Goal: Task Accomplishment & Management: Complete application form

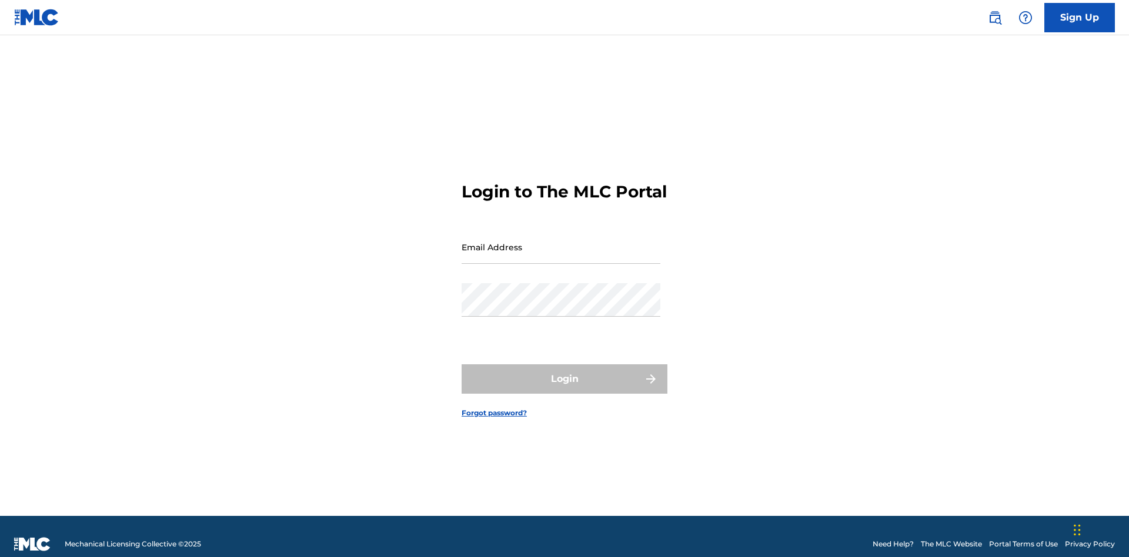
scroll to position [15, 0]
click at [561, 242] on input "Email Address" at bounding box center [561, 247] width 199 height 34
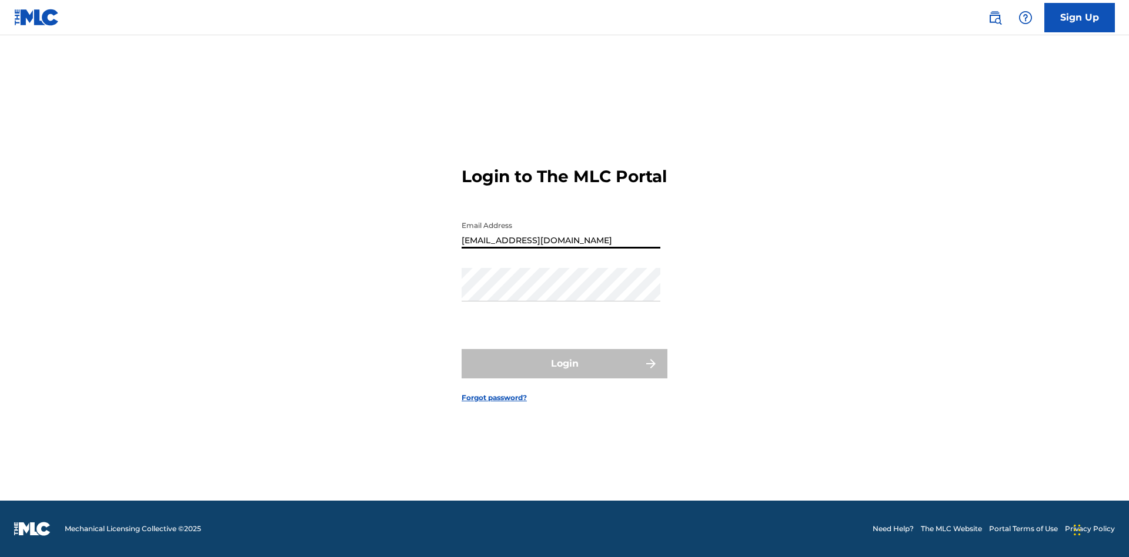
type input "[EMAIL_ADDRESS][DOMAIN_NAME]"
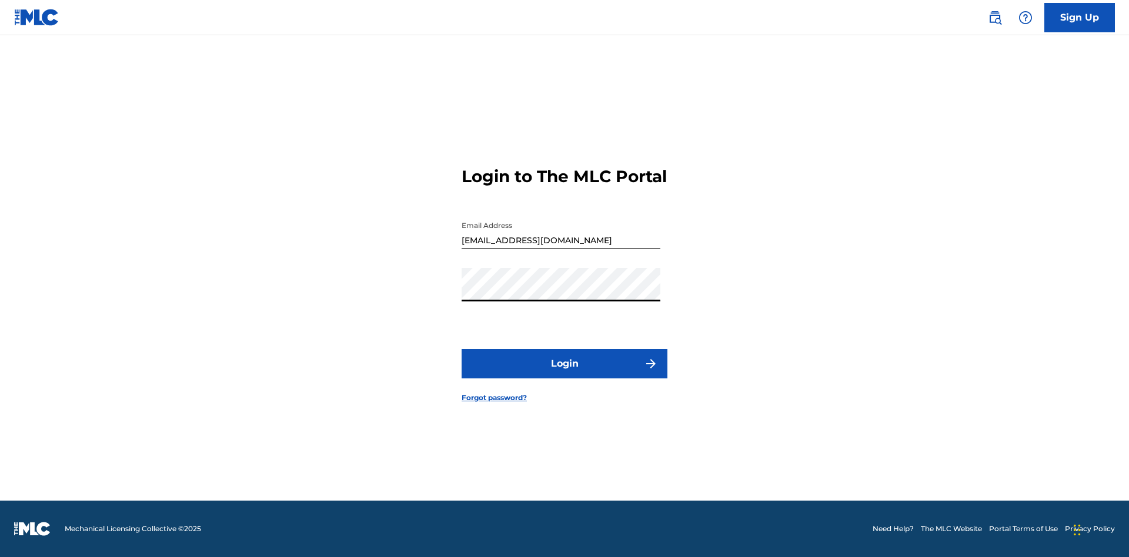
click at [564, 374] on button "Login" at bounding box center [565, 363] width 206 height 29
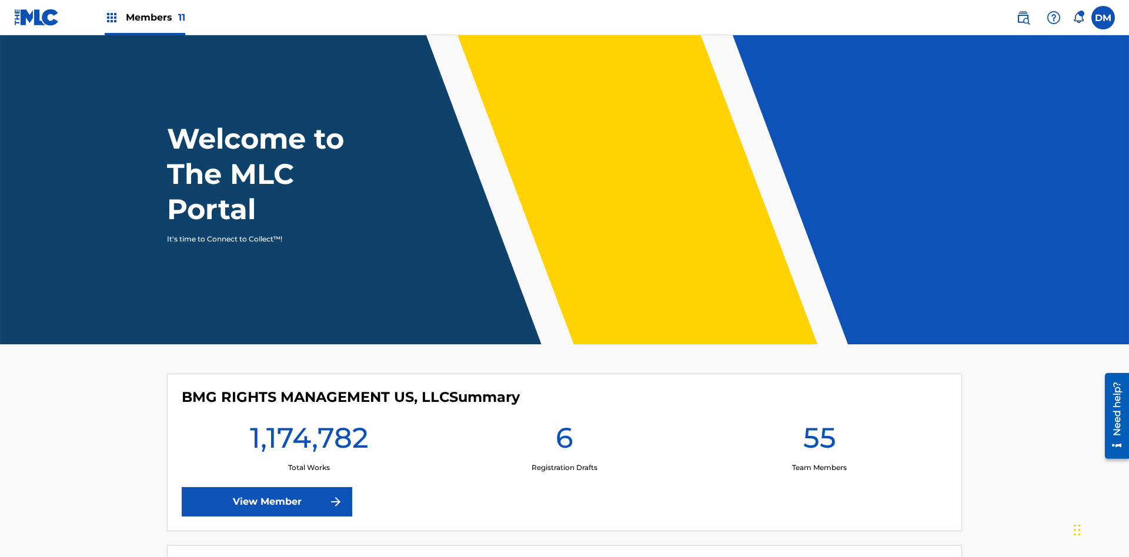
scroll to position [51, 0]
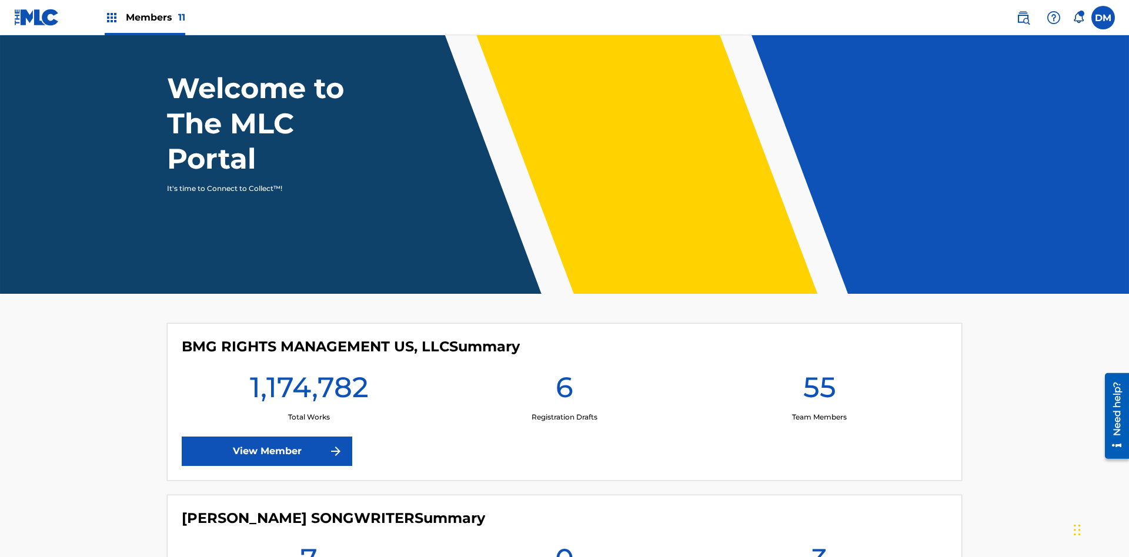
click at [145, 17] on span "Members 11" at bounding box center [155, 18] width 59 height 14
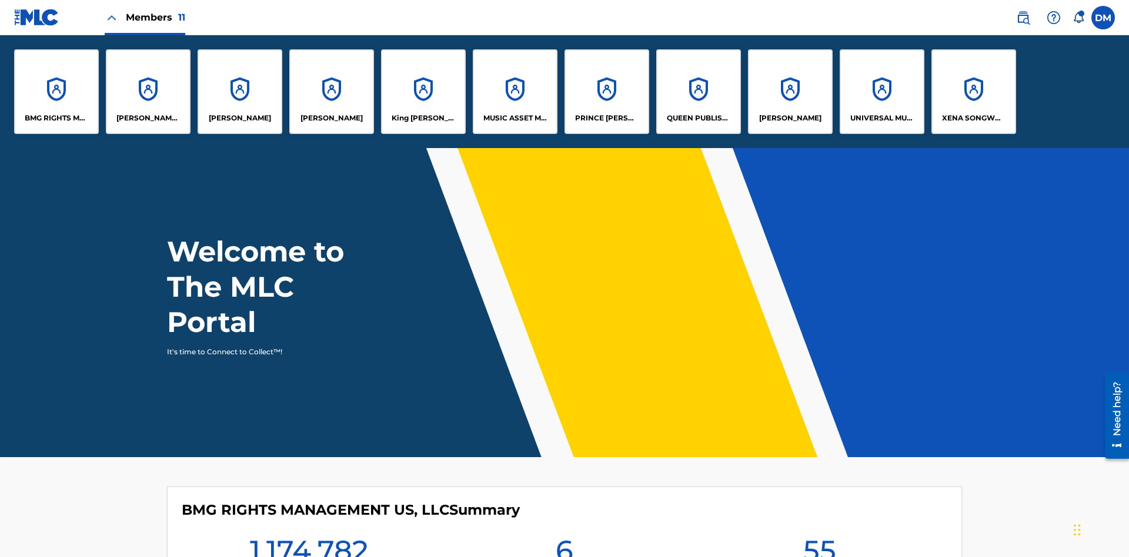
click at [881, 118] on p "UNIVERSAL MUSIC PUB GROUP" at bounding box center [882, 118] width 64 height 11
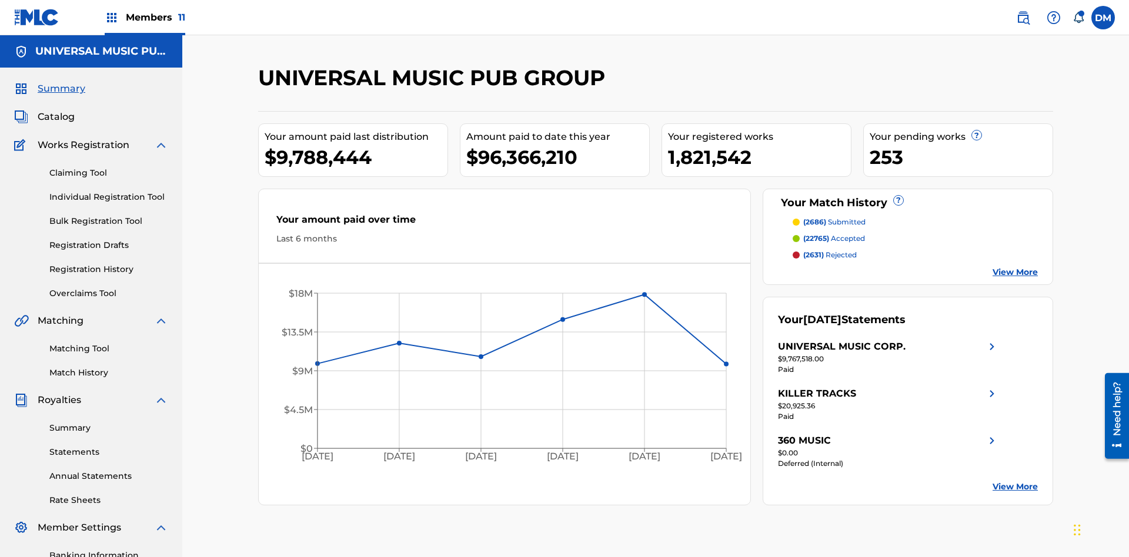
click at [109, 191] on link "Individual Registration Tool" at bounding box center [108, 197] width 119 height 12
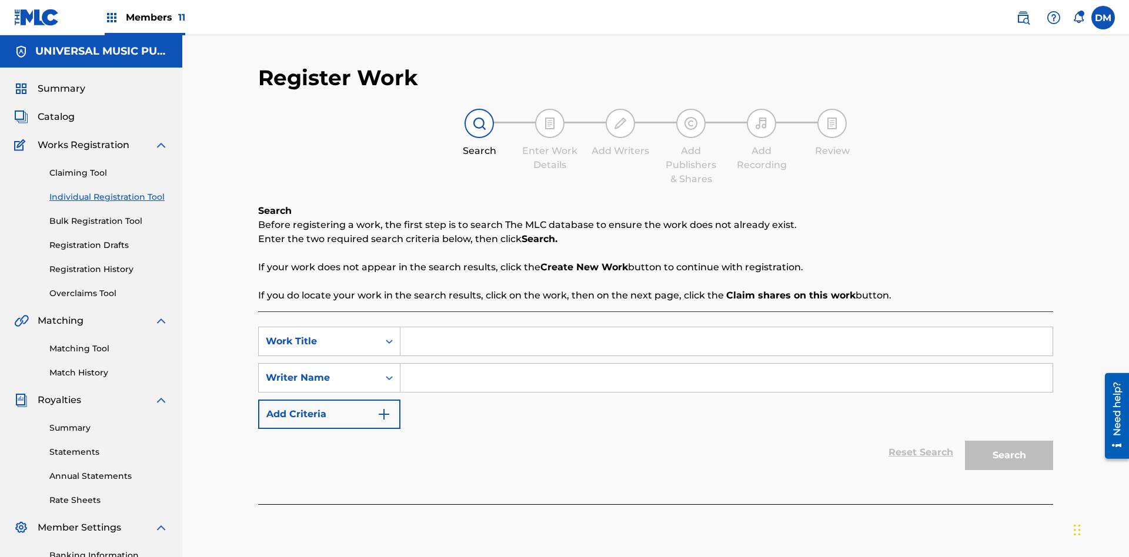
click at [726, 327] on input "Search Form" at bounding box center [726, 341] width 652 height 28
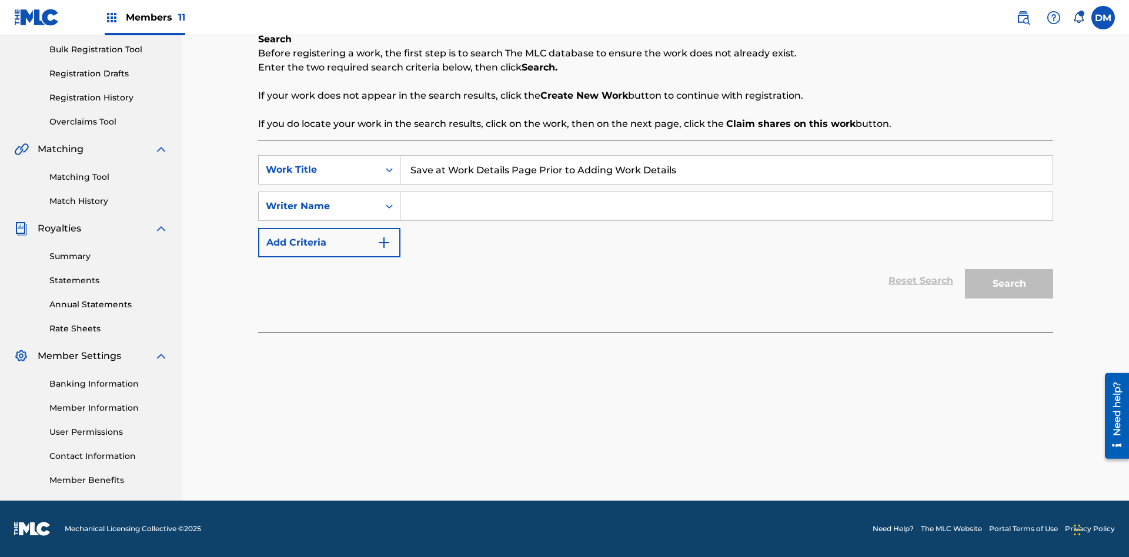
type input "Save at Work Details Page Prior to Adding Work Details"
click at [726, 206] on input "Search Form" at bounding box center [726, 206] width 652 height 28
type input "QWERTYUIOP"
click at [1009, 284] on button "Search" at bounding box center [1009, 283] width 88 height 29
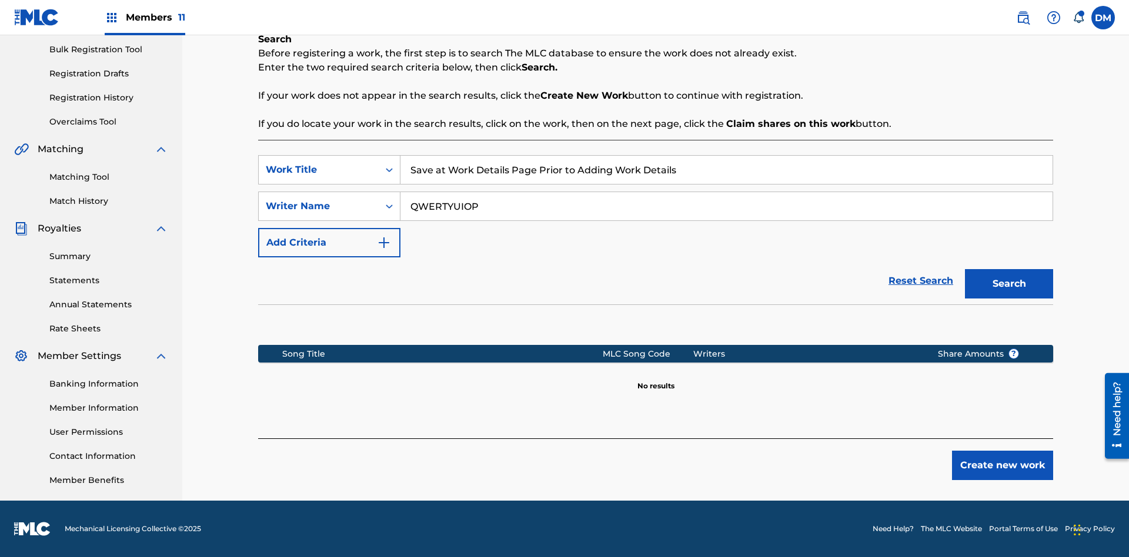
click at [1002, 466] on button "Create new work" at bounding box center [1002, 465] width 101 height 29
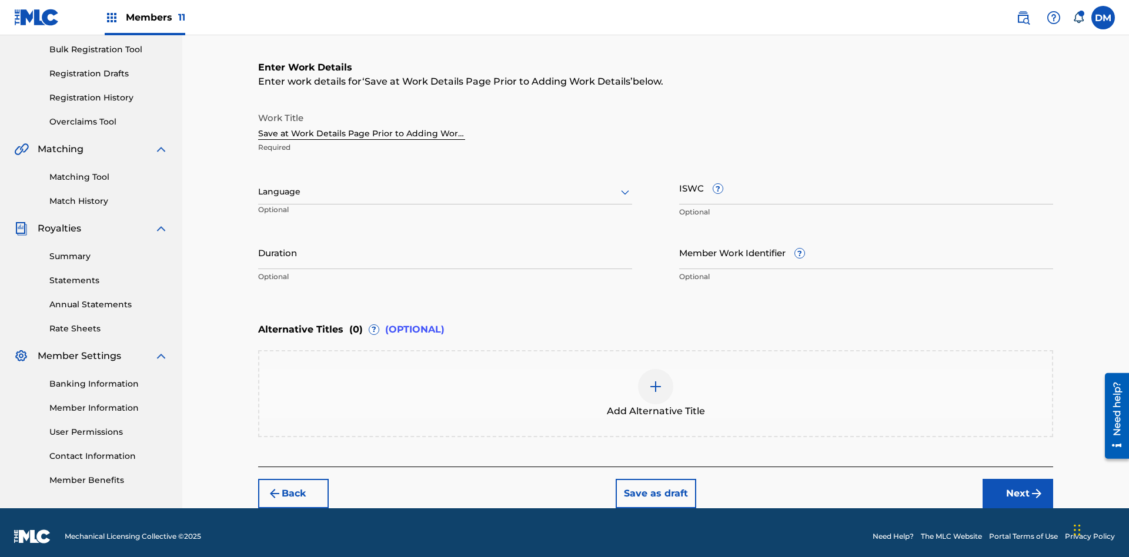
click at [655, 486] on button "Save as draft" at bounding box center [656, 493] width 81 height 29
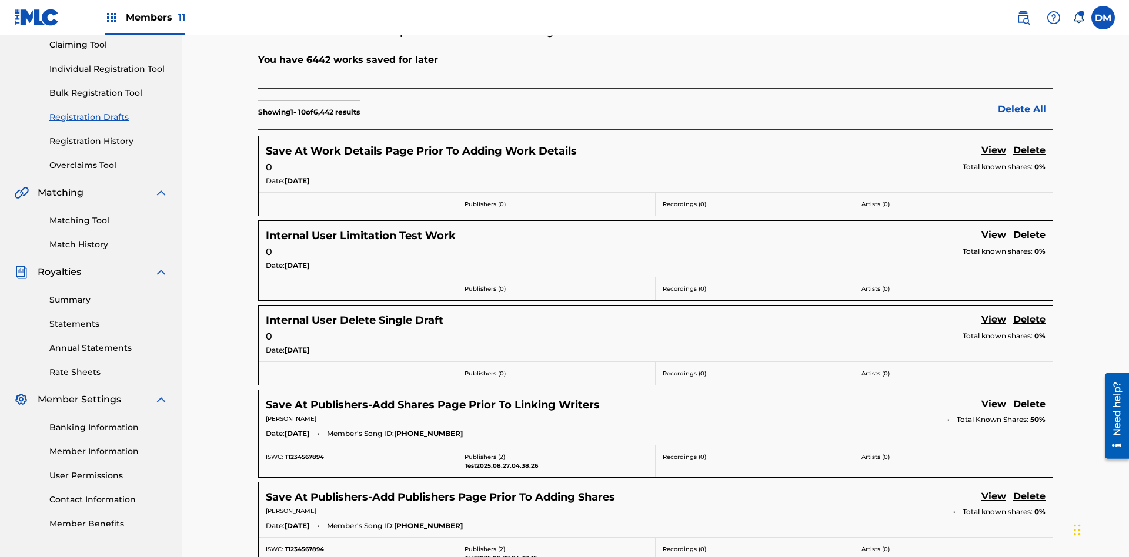
click at [994, 143] on link "View" at bounding box center [993, 151] width 25 height 16
